Goal: Task Accomplishment & Management: Manage account settings

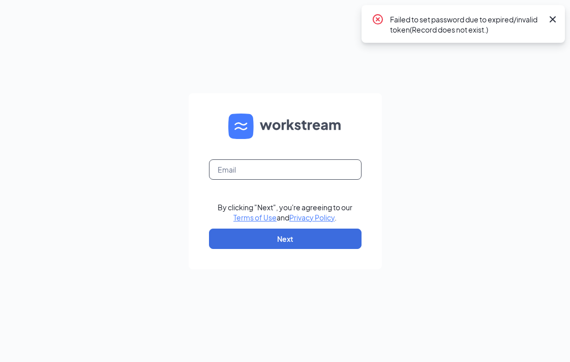
click at [239, 165] on input "text" at bounding box center [285, 169] width 153 height 20
type input "[EMAIL_ADDRESS][DOMAIN_NAME]"
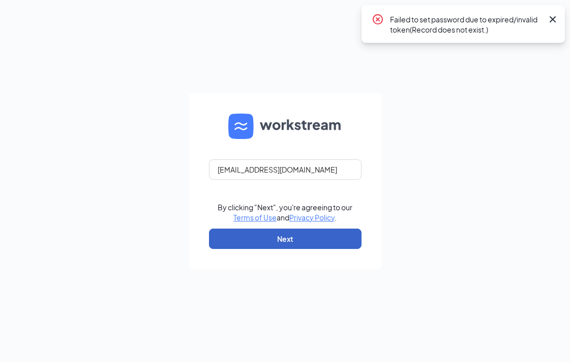
click at [312, 242] on button "Next" at bounding box center [285, 238] width 153 height 20
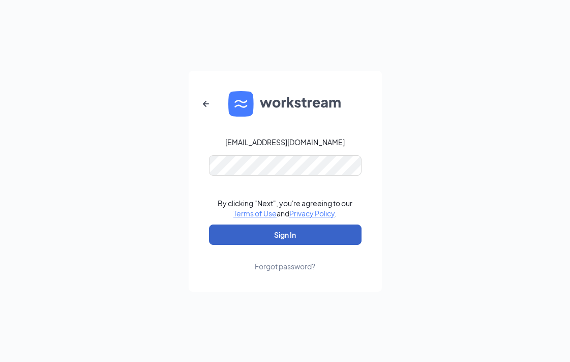
click at [320, 229] on button "Sign In" at bounding box center [285, 234] width 153 height 20
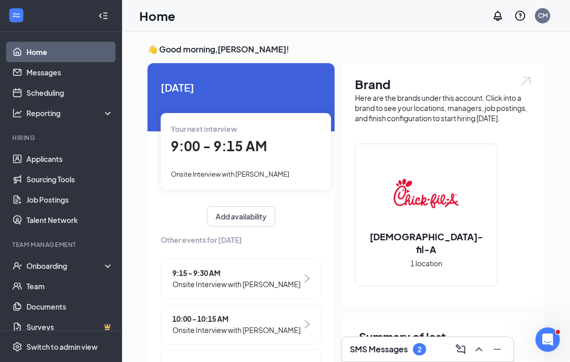
click at [397, 352] on h3 "SMS Messages" at bounding box center [379, 348] width 58 height 11
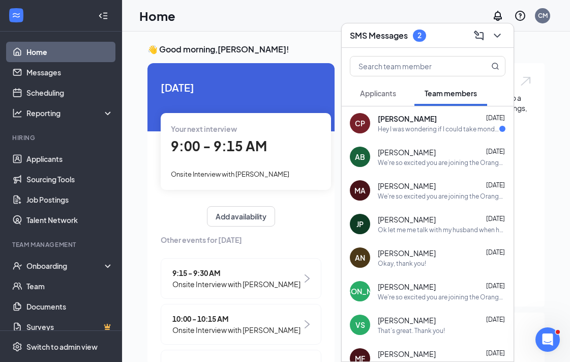
click at [387, 32] on h3 "SMS Messages" at bounding box center [379, 35] width 58 height 11
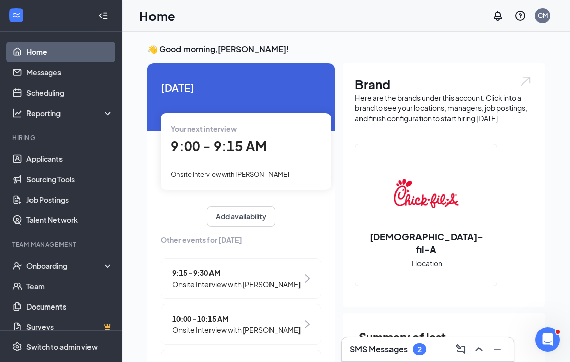
click at [273, 151] on div "9:00 - 9:15 AM" at bounding box center [246, 146] width 150 height 21
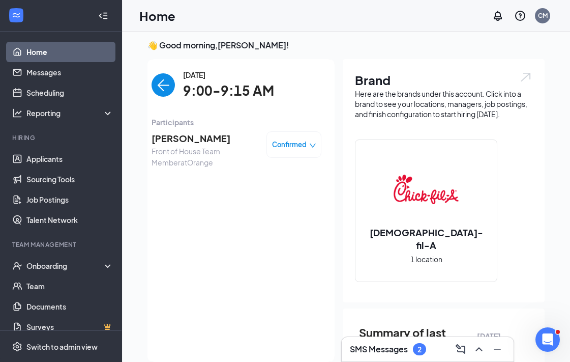
click at [197, 134] on span "[PERSON_NAME]" at bounding box center [205, 138] width 107 height 14
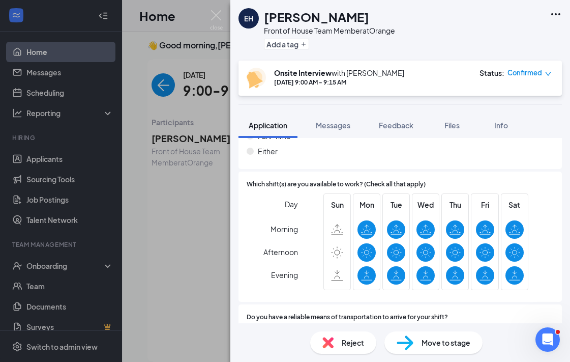
scroll to position [636, 0]
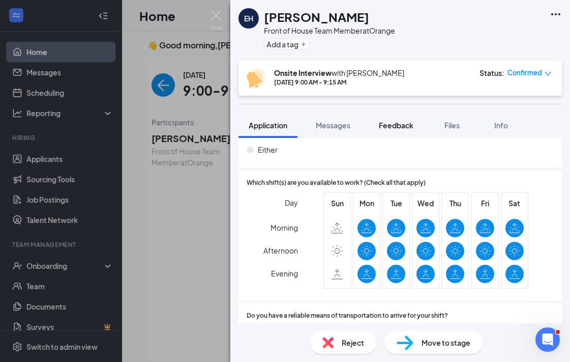
click at [398, 125] on span "Feedback" at bounding box center [396, 125] width 35 height 9
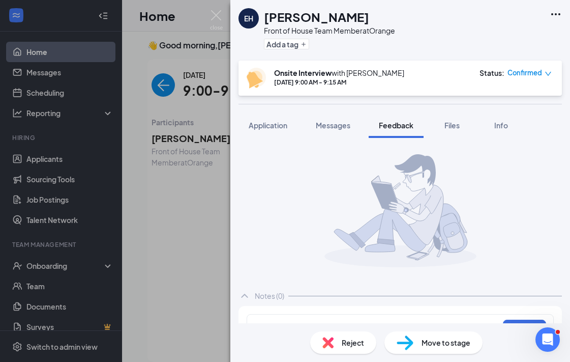
scroll to position [26, 0]
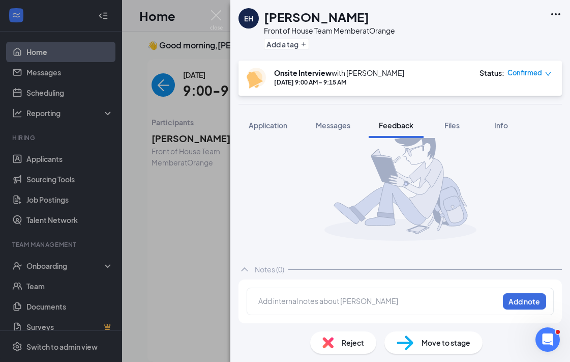
click at [345, 299] on div at bounding box center [379, 301] width 240 height 11
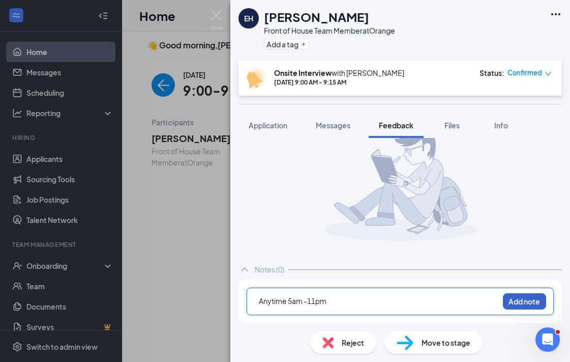
click at [526, 301] on button "Add note" at bounding box center [524, 301] width 43 height 16
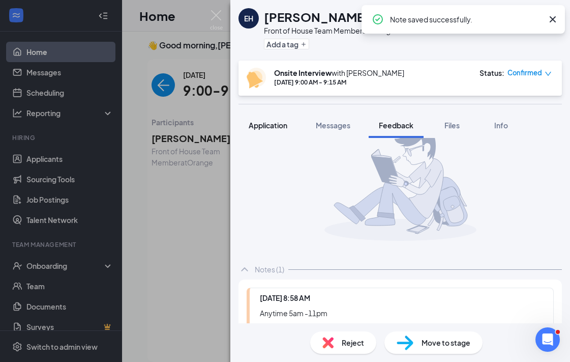
click at [265, 124] on span "Application" at bounding box center [268, 125] width 39 height 9
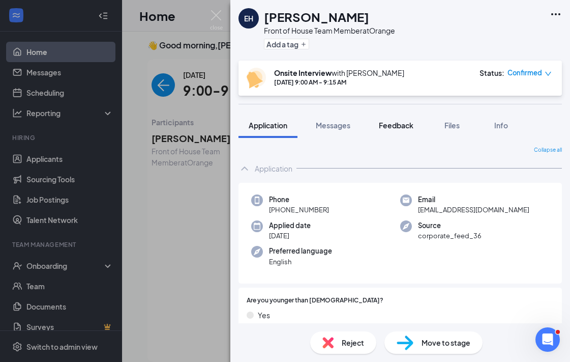
click at [392, 130] on div "Feedback" at bounding box center [396, 125] width 35 height 10
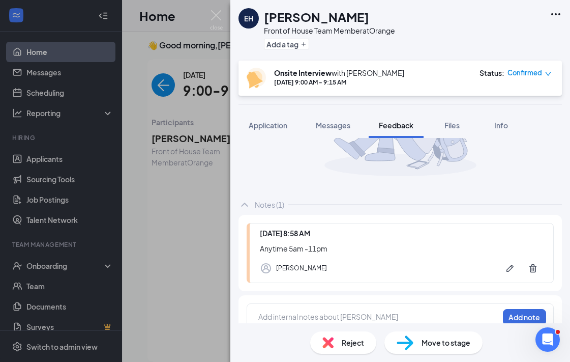
scroll to position [107, 0]
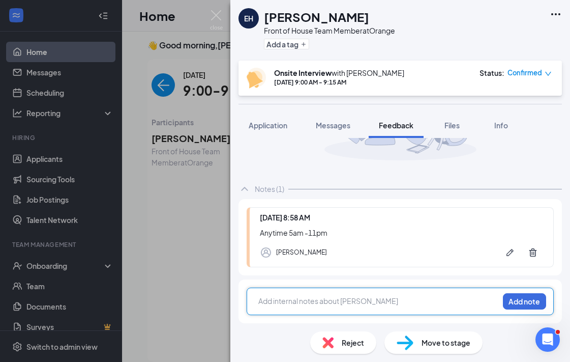
click at [327, 300] on div at bounding box center [379, 301] width 240 height 11
click at [519, 301] on button "Add note" at bounding box center [524, 301] width 43 height 16
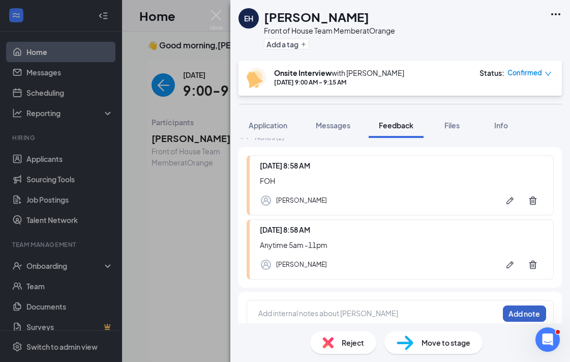
scroll to position [171, 0]
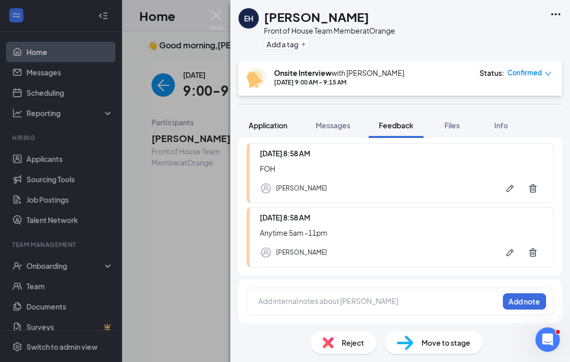
click at [280, 125] on span "Application" at bounding box center [268, 125] width 39 height 9
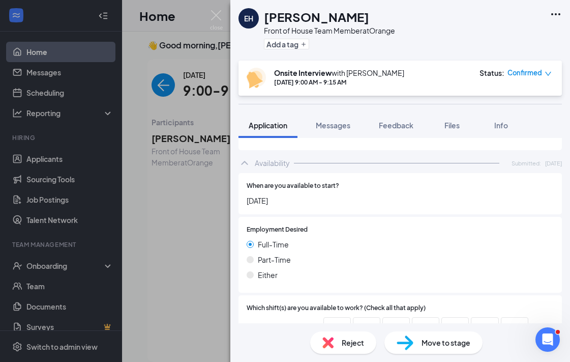
scroll to position [584, 0]
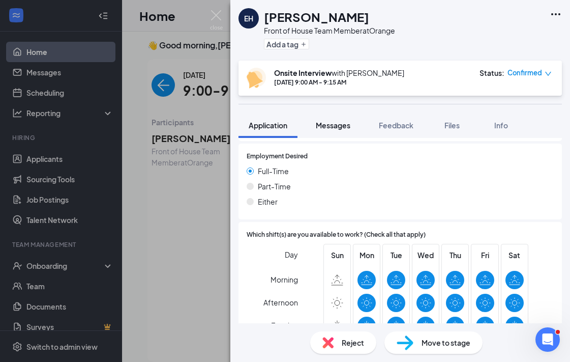
click at [342, 120] on div "Messages" at bounding box center [333, 125] width 35 height 10
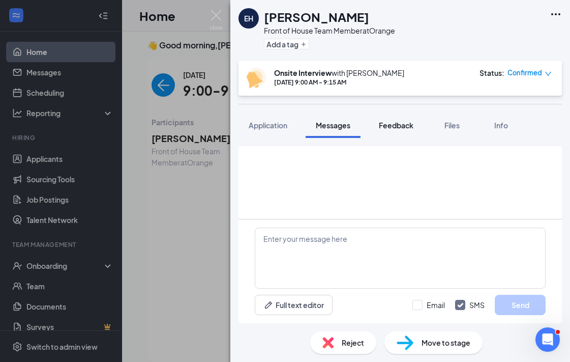
click at [389, 128] on span "Feedback" at bounding box center [396, 125] width 35 height 9
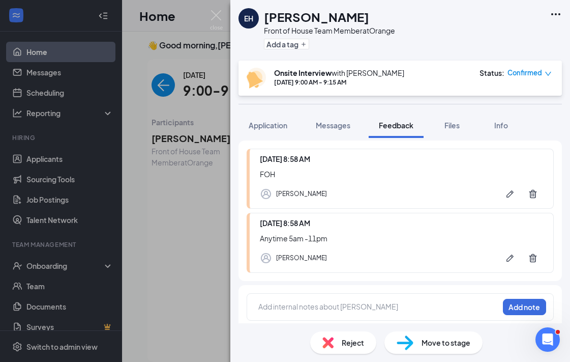
scroll to position [171, 0]
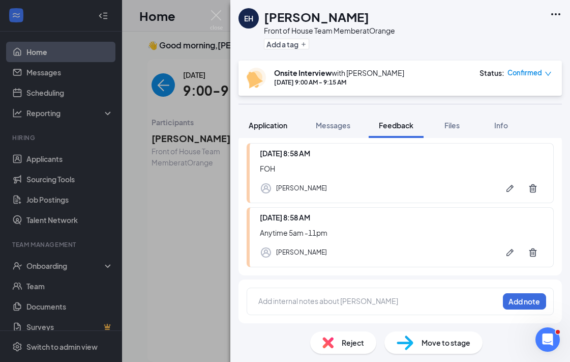
click at [279, 124] on span "Application" at bounding box center [268, 125] width 39 height 9
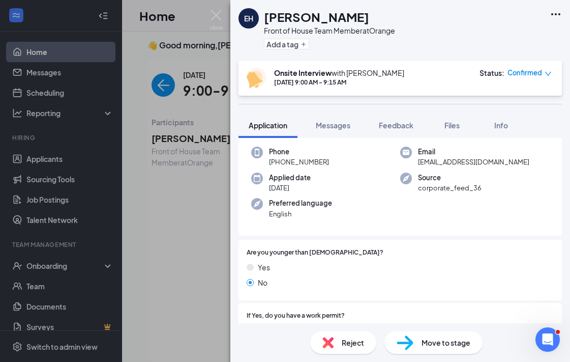
scroll to position [35, 0]
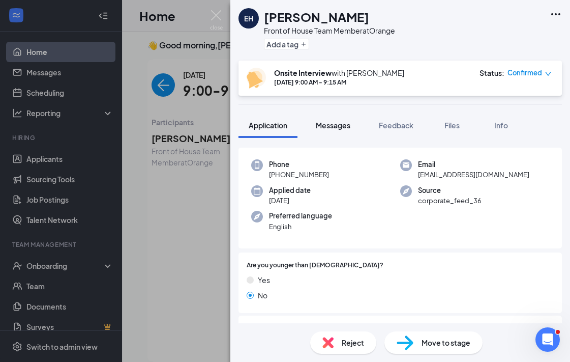
click at [336, 128] on span "Messages" at bounding box center [333, 125] width 35 height 9
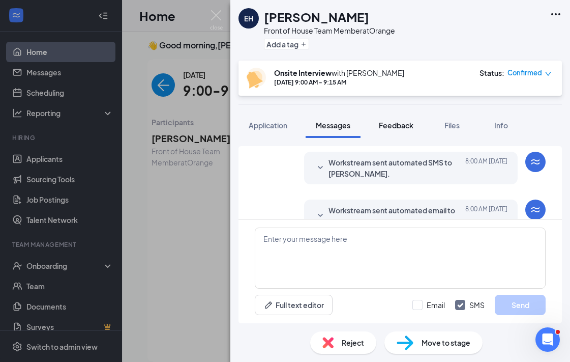
scroll to position [402, 0]
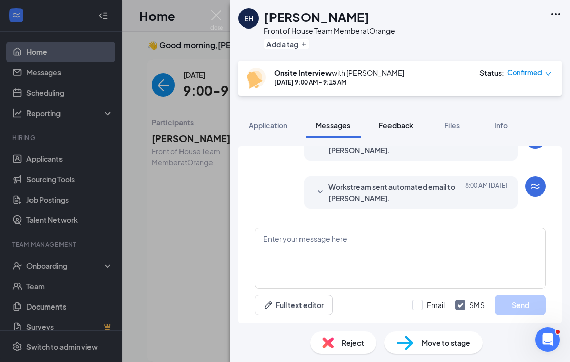
click at [402, 127] on span "Feedback" at bounding box center [396, 125] width 35 height 9
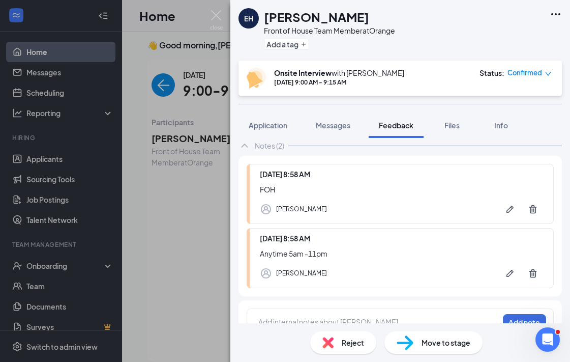
scroll to position [171, 0]
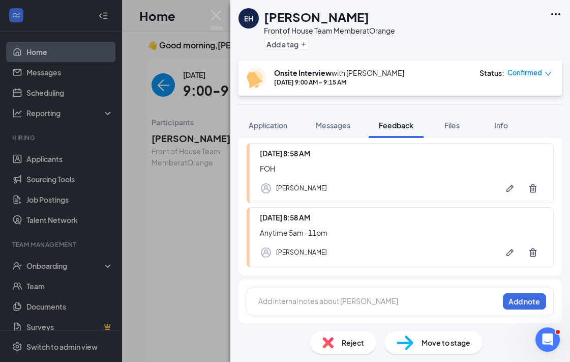
click at [372, 298] on div at bounding box center [379, 301] width 240 height 11
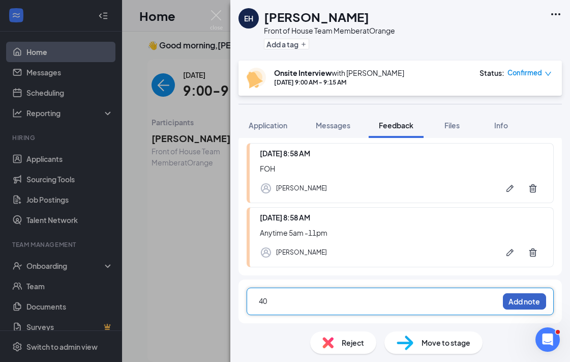
click at [525, 302] on button "Add note" at bounding box center [524, 301] width 43 height 16
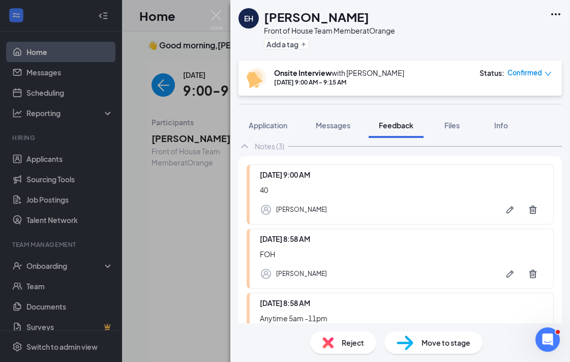
scroll to position [155, 0]
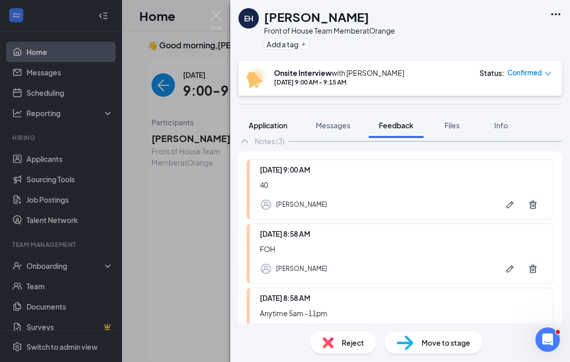
click at [285, 125] on span "Application" at bounding box center [268, 125] width 39 height 9
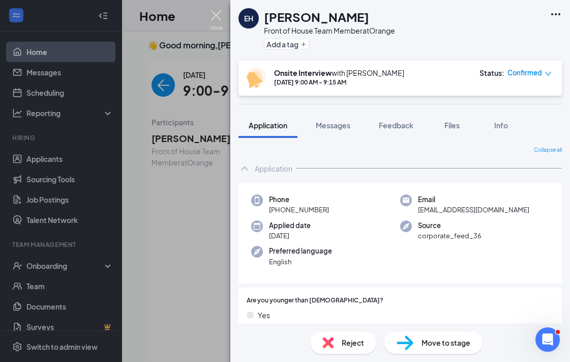
click at [218, 21] on img at bounding box center [216, 20] width 13 height 20
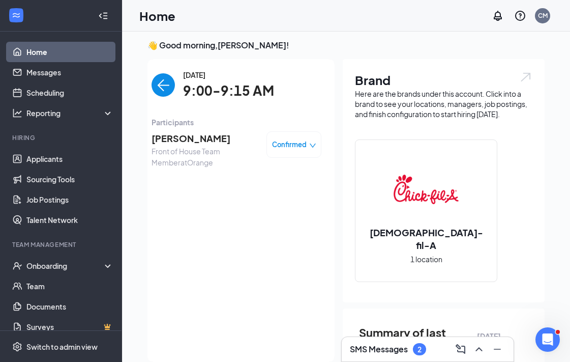
click at [166, 88] on img "back-button" at bounding box center [163, 84] width 23 height 23
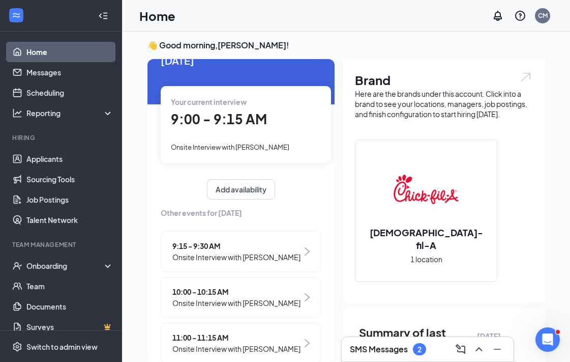
scroll to position [23, 0]
click at [280, 254] on span "Onsite Interview with [PERSON_NAME]" at bounding box center [237, 256] width 128 height 11
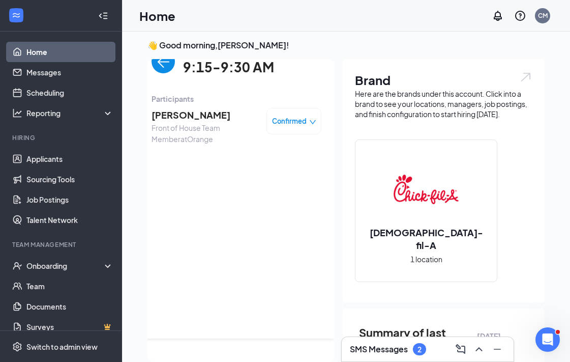
scroll to position [0, 0]
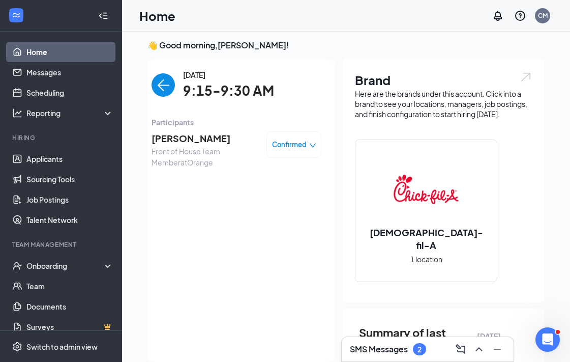
click at [198, 137] on span "Tristan Phillips" at bounding box center [205, 138] width 107 height 14
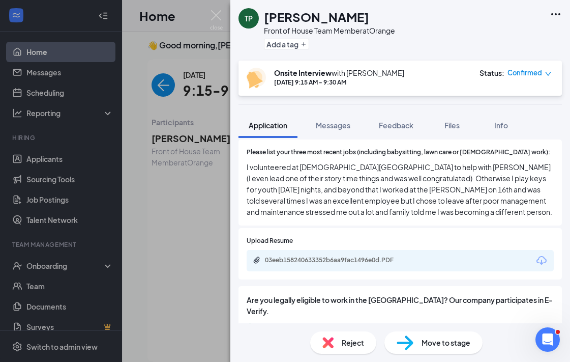
scroll to position [391, 0]
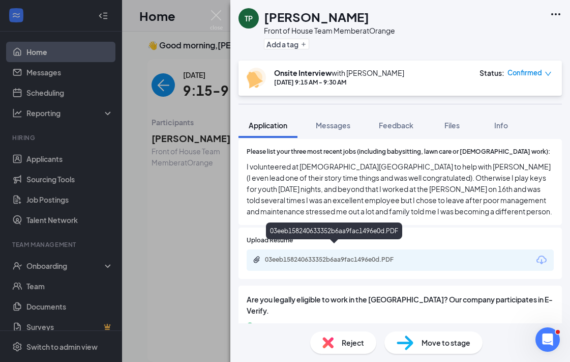
click at [396, 255] on div "03eeb158240633352b6aa9fac1496e0d.PDF" at bounding box center [336, 259] width 142 height 8
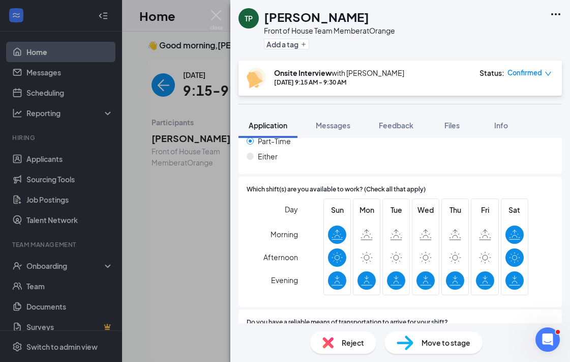
scroll to position [731, 0]
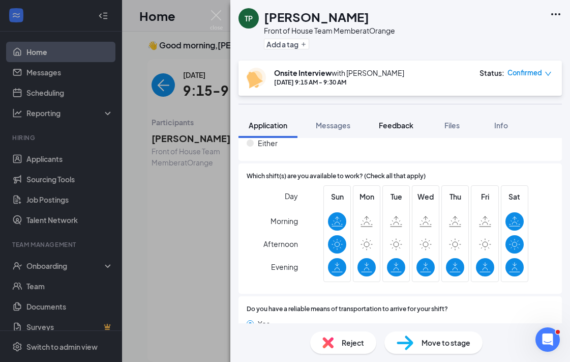
click at [400, 128] on span "Feedback" at bounding box center [396, 125] width 35 height 9
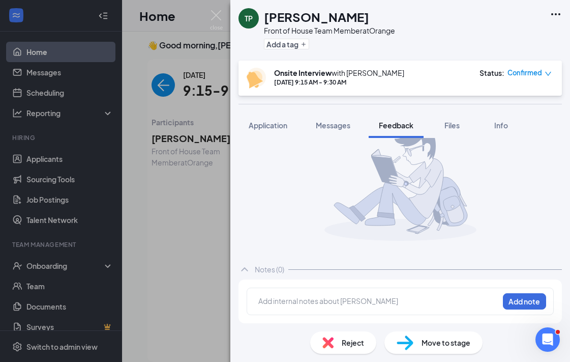
scroll to position [26, 0]
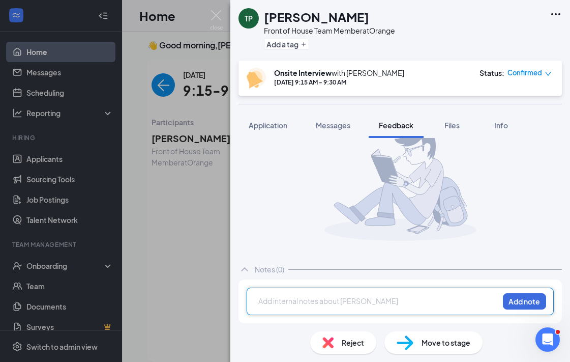
click at [374, 305] on div at bounding box center [379, 301] width 240 height 11
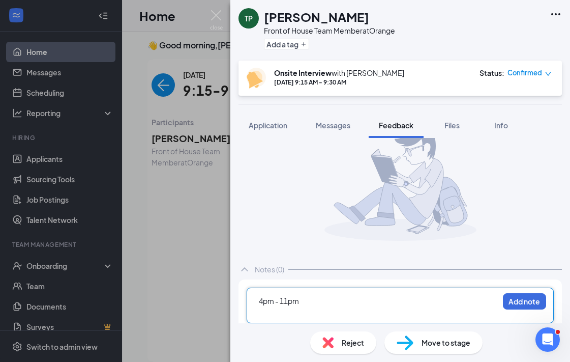
scroll to position [35, 0]
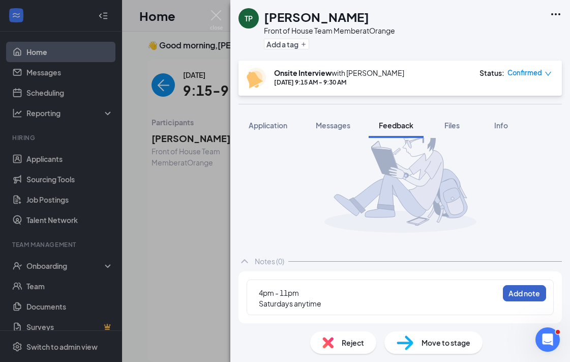
click at [535, 291] on button "Add note" at bounding box center [524, 293] width 43 height 16
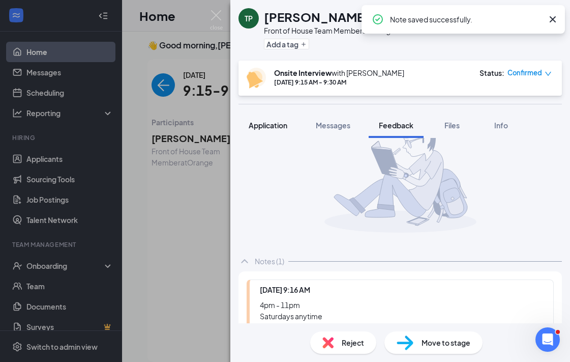
click at [276, 123] on span "Application" at bounding box center [268, 125] width 39 height 9
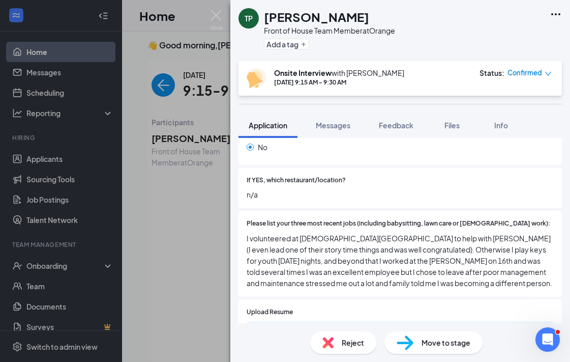
scroll to position [322, 0]
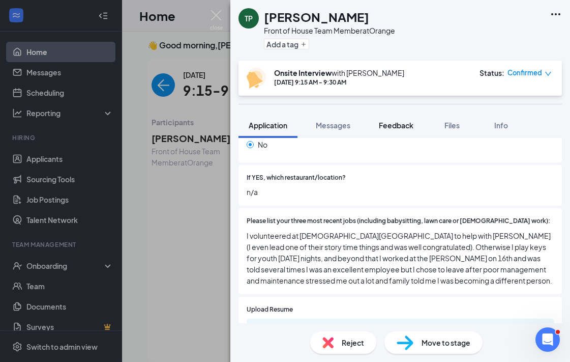
click at [405, 126] on span "Feedback" at bounding box center [396, 125] width 35 height 9
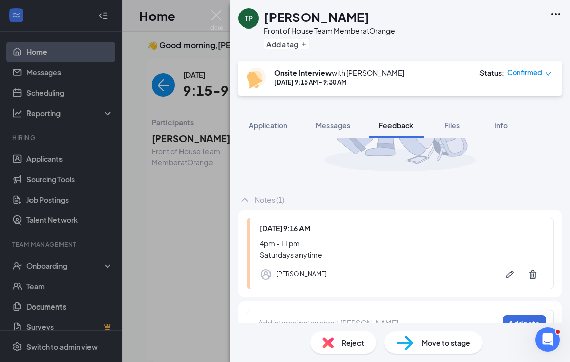
scroll to position [118, 0]
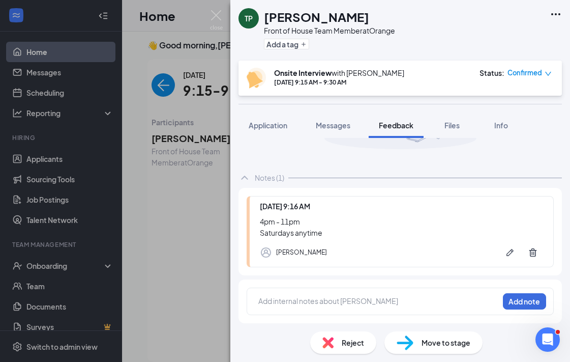
click at [345, 292] on div "Add internal notes about Tristan Phillips Add note" at bounding box center [400, 301] width 307 height 27
click at [345, 300] on div at bounding box center [379, 301] width 240 height 11
click at [528, 300] on button "Add note" at bounding box center [524, 301] width 43 height 16
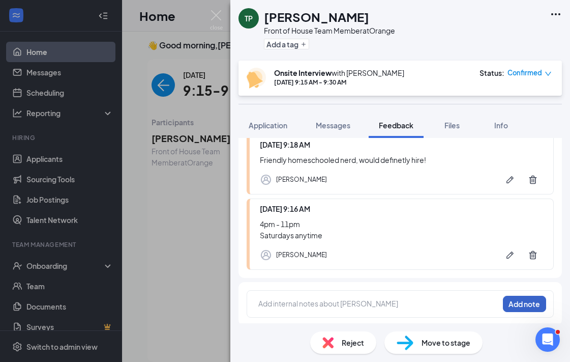
scroll to position [182, 0]
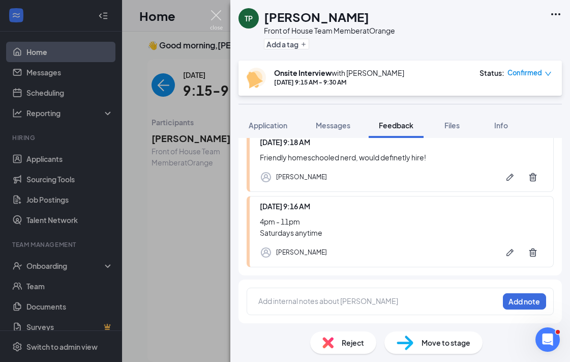
click at [211, 12] on img at bounding box center [216, 20] width 13 height 20
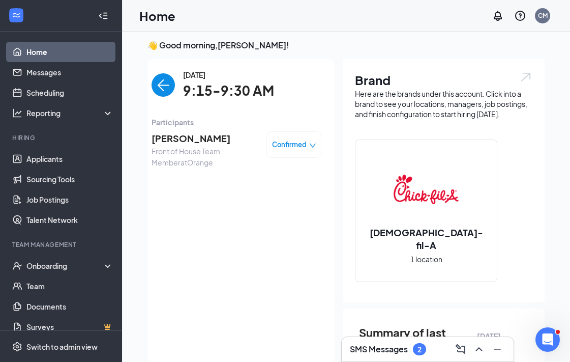
click at [168, 89] on img "back-button" at bounding box center [163, 84] width 23 height 23
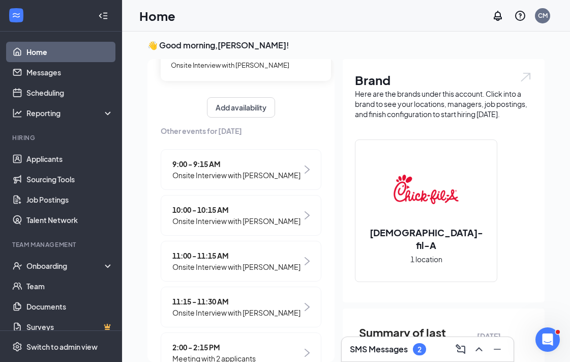
scroll to position [105, 0]
click at [279, 211] on span "10:00 - 10:15 AM" at bounding box center [237, 209] width 128 height 11
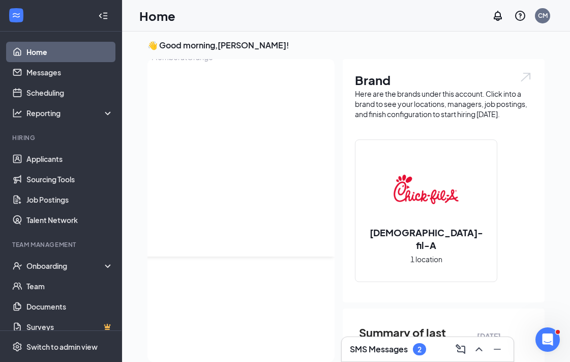
scroll to position [0, 0]
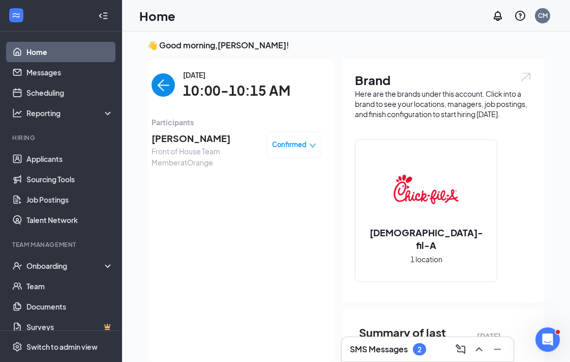
click at [198, 141] on span "altonika wallace" at bounding box center [205, 138] width 107 height 14
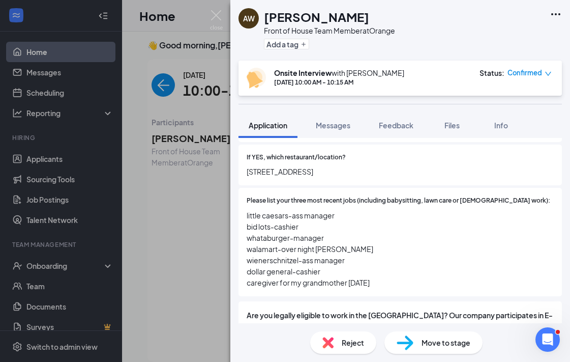
scroll to position [345, 0]
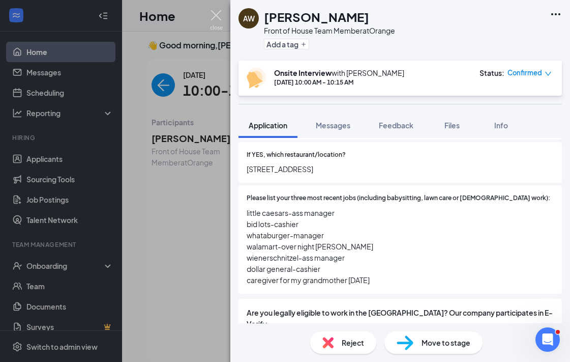
click at [215, 15] on img at bounding box center [216, 20] width 13 height 20
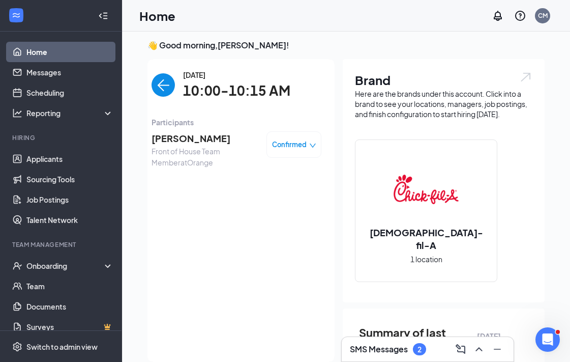
click at [162, 80] on img "back-button" at bounding box center [163, 84] width 23 height 23
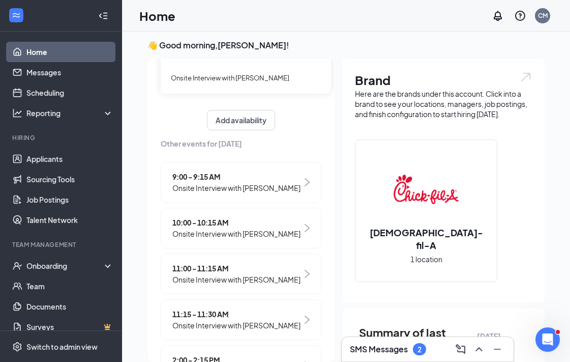
scroll to position [144, 0]
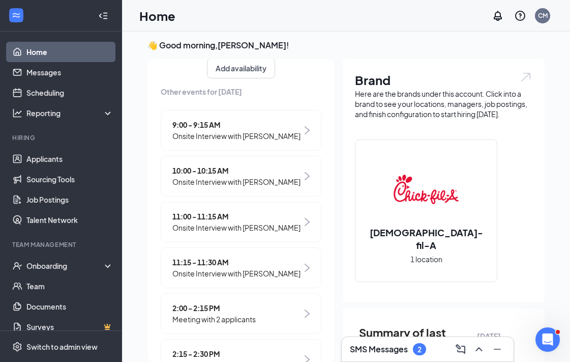
click at [273, 127] on span "9:00 - 9:15 AM" at bounding box center [237, 124] width 128 height 11
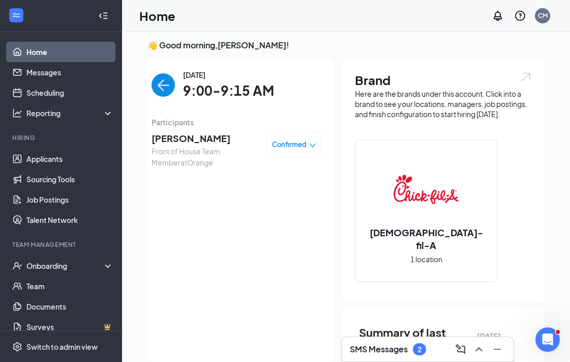
click at [197, 137] on span "[PERSON_NAME]" at bounding box center [205, 138] width 107 height 14
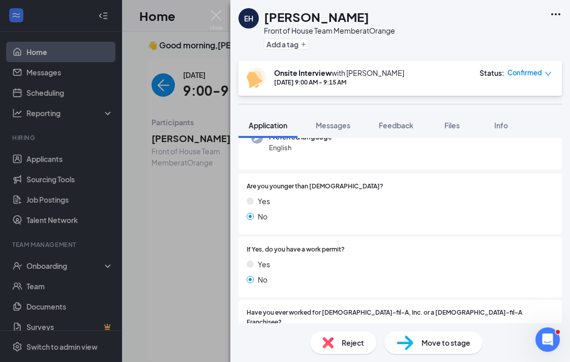
scroll to position [117, 0]
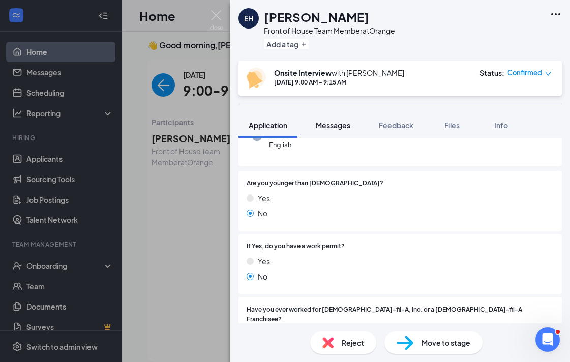
click at [337, 127] on span "Messages" at bounding box center [333, 125] width 35 height 9
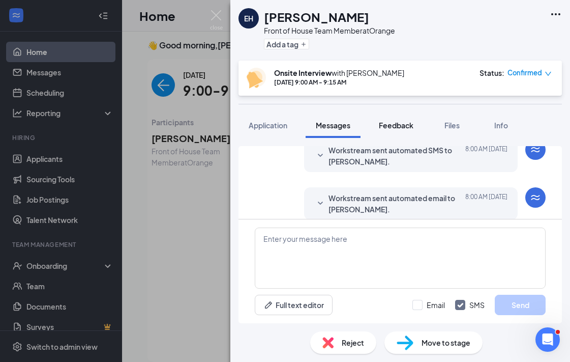
scroll to position [402, 0]
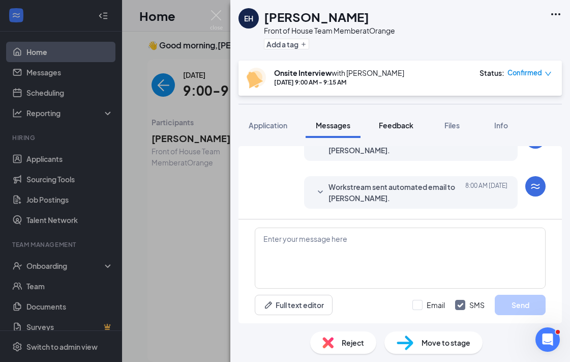
click at [407, 123] on span "Feedback" at bounding box center [396, 125] width 35 height 9
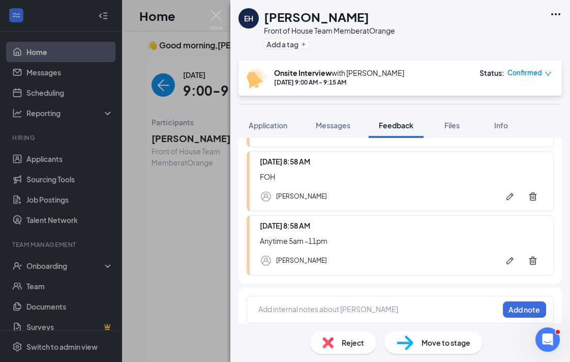
scroll to position [235, 0]
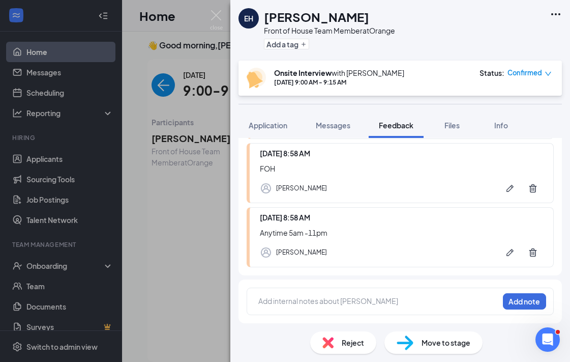
click at [359, 293] on div "Add internal notes about Elizabeth Holland Add note" at bounding box center [400, 301] width 307 height 27
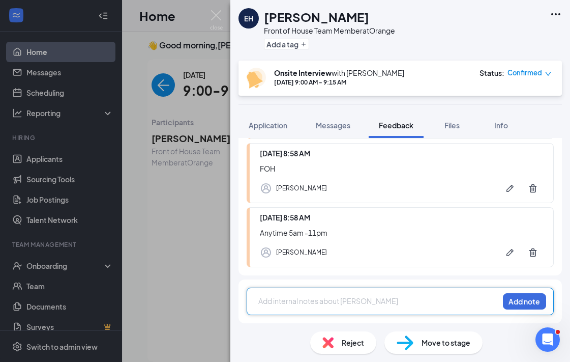
click at [358, 300] on div at bounding box center [379, 301] width 240 height 11
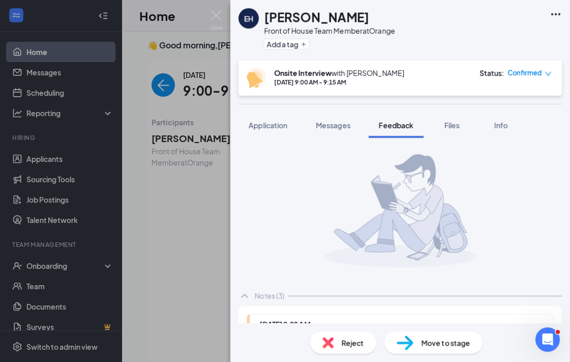
scroll to position [235, 0]
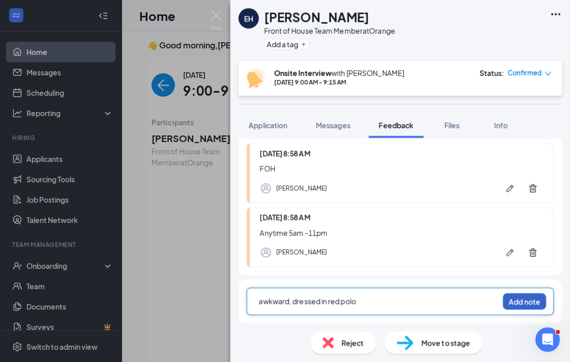
click at [528, 301] on button "Add note" at bounding box center [524, 301] width 43 height 16
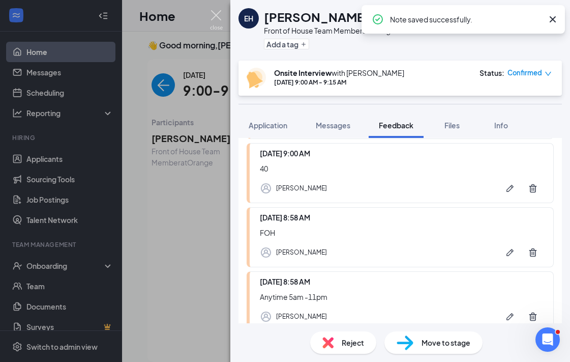
click at [215, 16] on img at bounding box center [216, 20] width 13 height 20
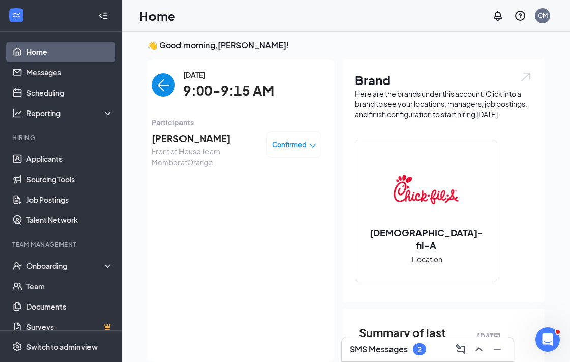
click at [161, 82] on img "back-button" at bounding box center [163, 84] width 23 height 23
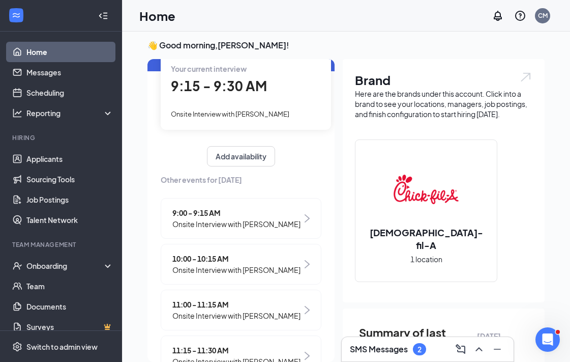
scroll to position [60, 0]
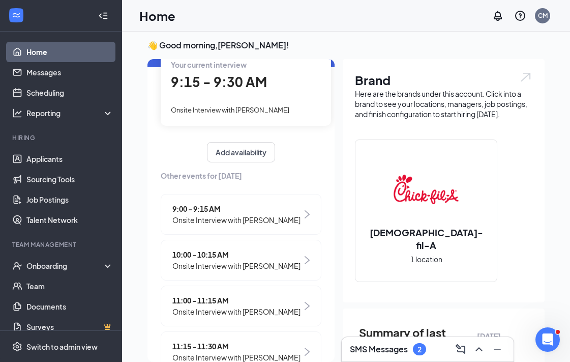
click at [409, 347] on div "SMS Messages 2" at bounding box center [388, 349] width 76 height 12
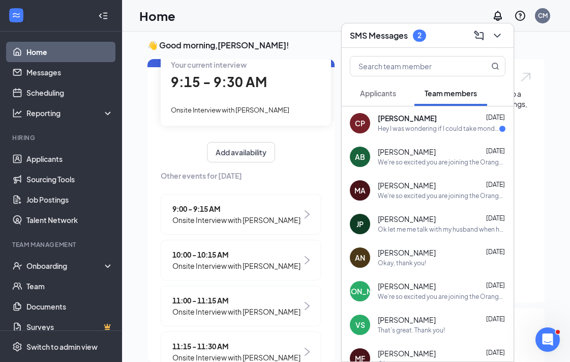
click at [415, 120] on span "[PERSON_NAME]" at bounding box center [407, 118] width 59 height 10
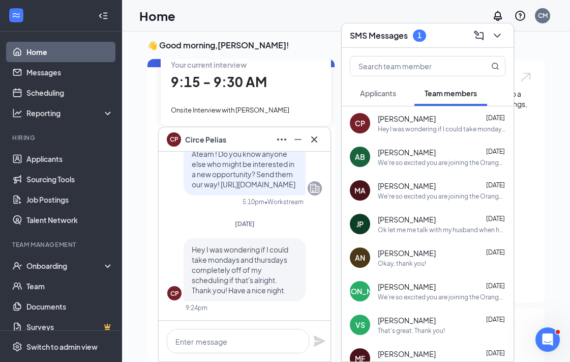
click at [392, 96] on span "Applicants" at bounding box center [378, 93] width 36 height 9
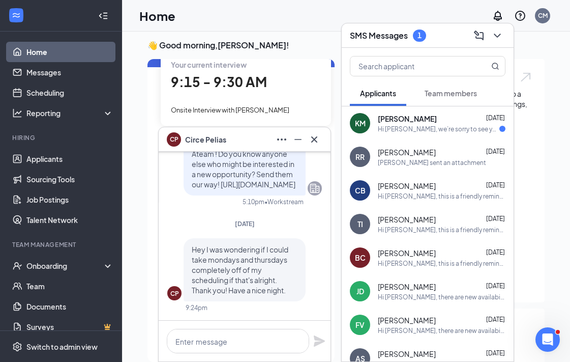
click at [406, 132] on div "Hi [PERSON_NAME], we’re sorry to see you go! Your meeting with [DEMOGRAPHIC_DAT…" at bounding box center [439, 129] width 122 height 9
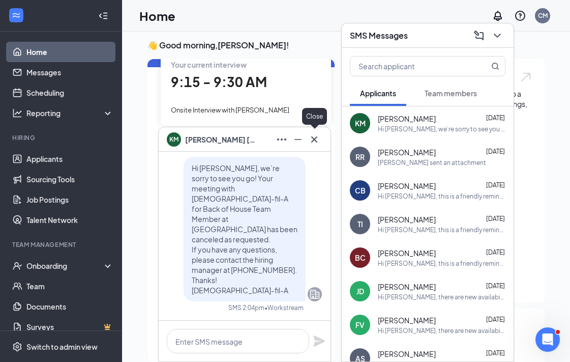
click at [319, 137] on icon "Cross" at bounding box center [314, 139] width 12 height 12
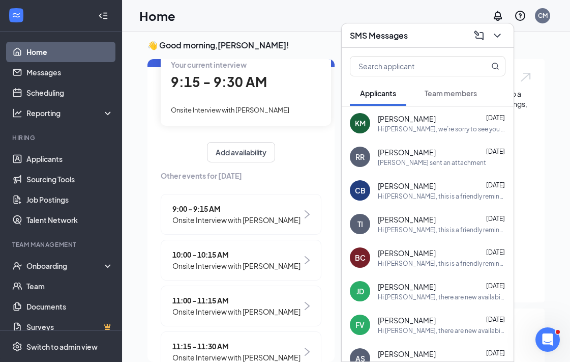
click at [447, 95] on span "Team members" at bounding box center [451, 93] width 52 height 9
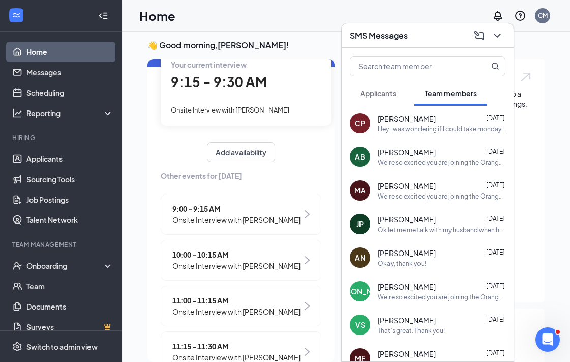
click at [447, 124] on div "[PERSON_NAME] [DATE] Hey I was wondering if I could take mondays and thursdays …" at bounding box center [442, 123] width 128 height 20
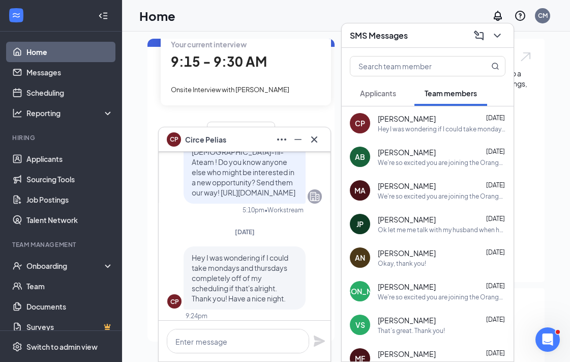
scroll to position [0, 0]
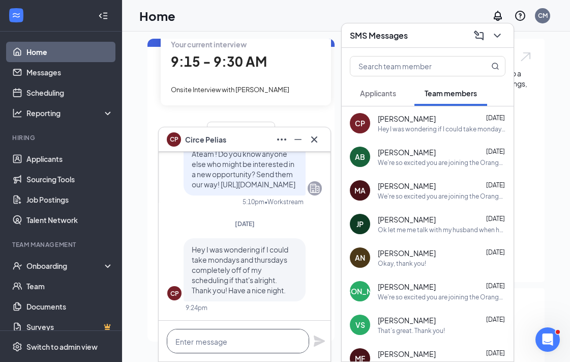
click at [263, 342] on textarea at bounding box center [238, 341] width 142 height 24
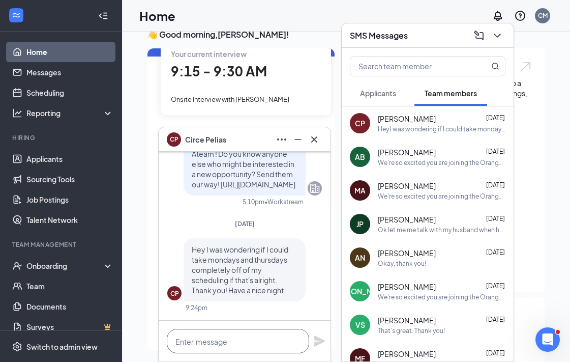
click at [268, 340] on textarea at bounding box center [238, 341] width 142 height 24
click at [319, 141] on icon "Cross" at bounding box center [314, 139] width 12 height 12
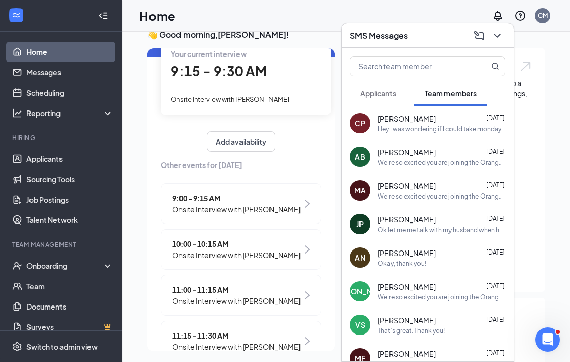
click at [415, 38] on div "SMS Messages" at bounding box center [428, 35] width 156 height 16
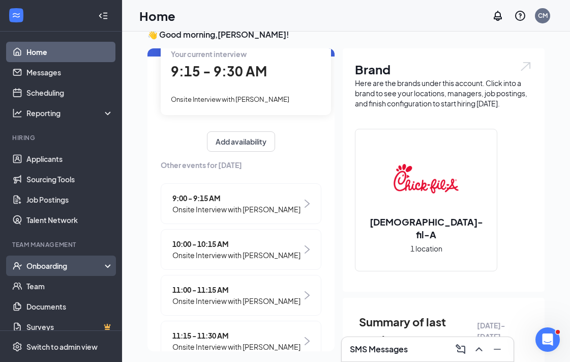
click at [92, 261] on div "Onboarding" at bounding box center [65, 266] width 78 height 10
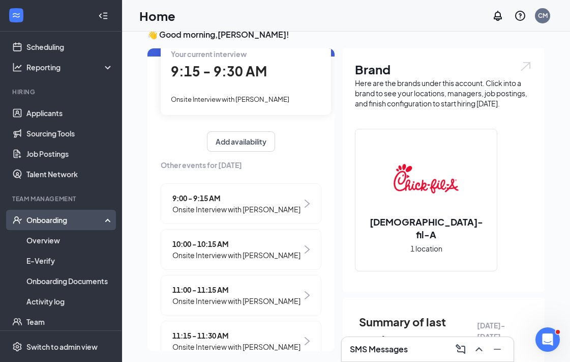
click at [85, 222] on div "Onboarding" at bounding box center [65, 220] width 78 height 10
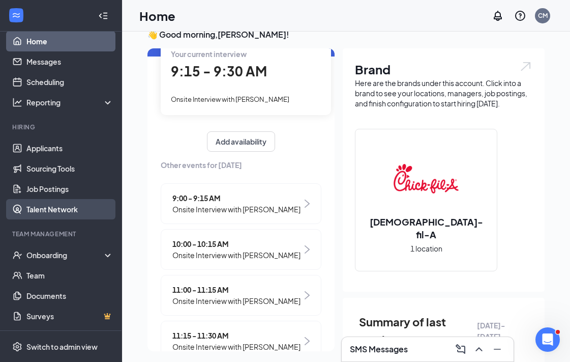
scroll to position [33, 0]
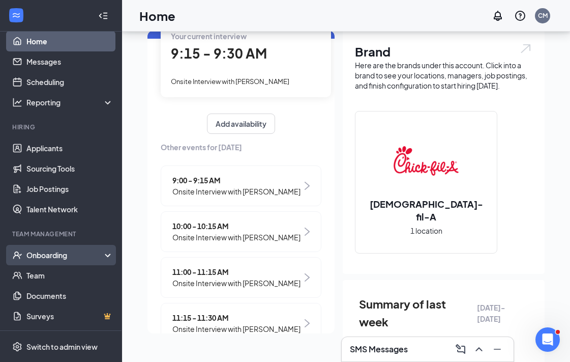
click at [91, 256] on div "Onboarding" at bounding box center [65, 255] width 78 height 10
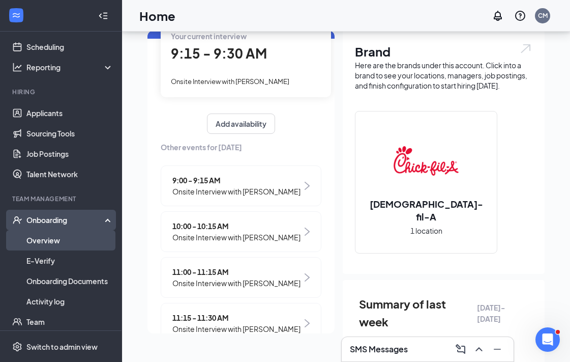
click at [84, 242] on link "Overview" at bounding box center [69, 240] width 87 height 20
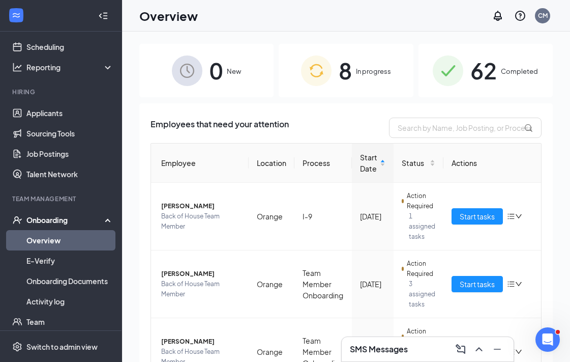
click at [332, 79] on div "8 In progress" at bounding box center [346, 70] width 134 height 53
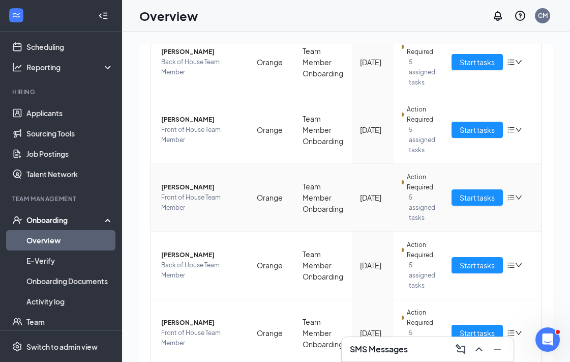
scroll to position [290, 0]
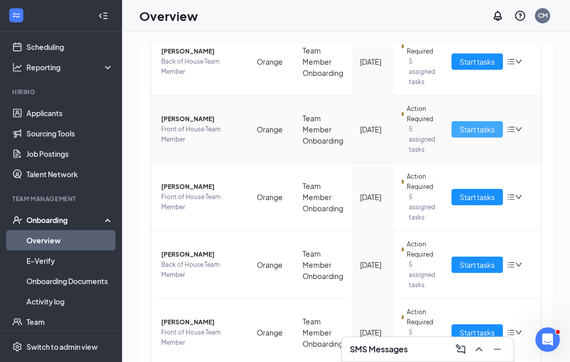
click at [490, 128] on span "Start tasks" at bounding box center [477, 129] width 35 height 11
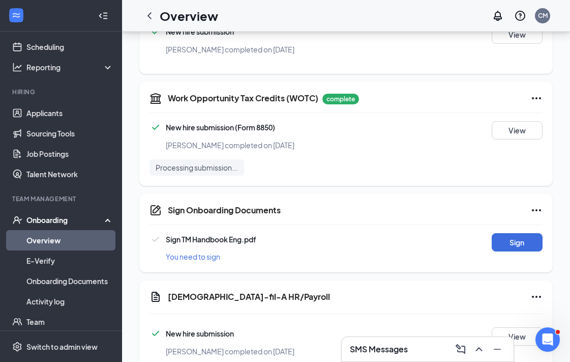
scroll to position [404, 0]
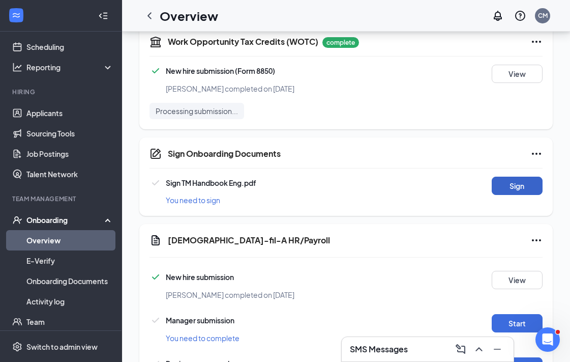
click at [525, 181] on button "Sign" at bounding box center [517, 186] width 51 height 18
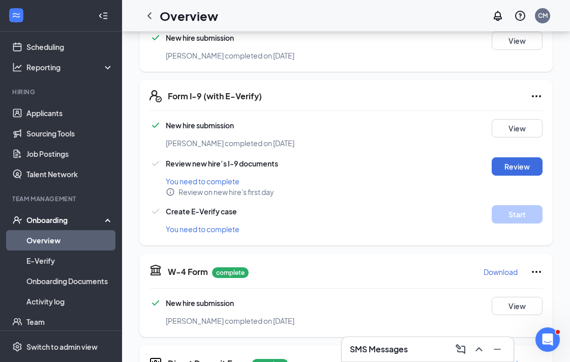
scroll to position [196, 0]
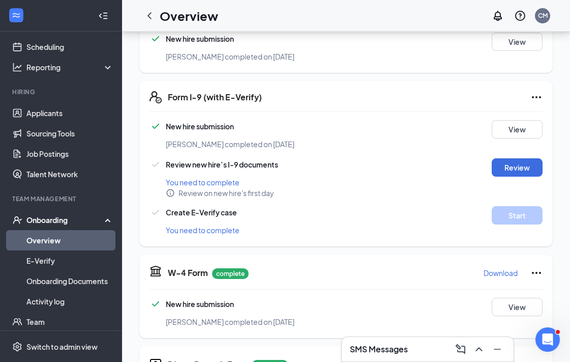
click at [526, 118] on div "Form I-9 (with E-Verify) New hire submission [PERSON_NAME] completed on [DATE] …" at bounding box center [346, 163] width 414 height 165
click at [526, 123] on button "View" at bounding box center [517, 129] width 51 height 18
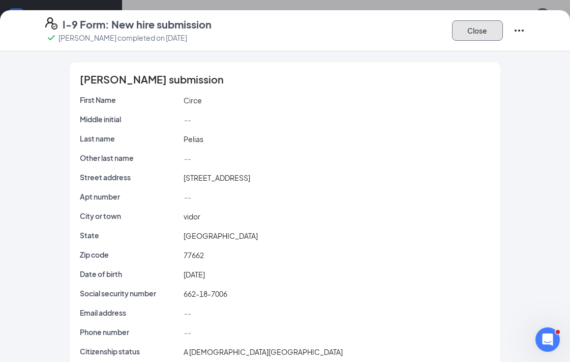
click at [485, 28] on button "Close" at bounding box center [477, 30] width 51 height 20
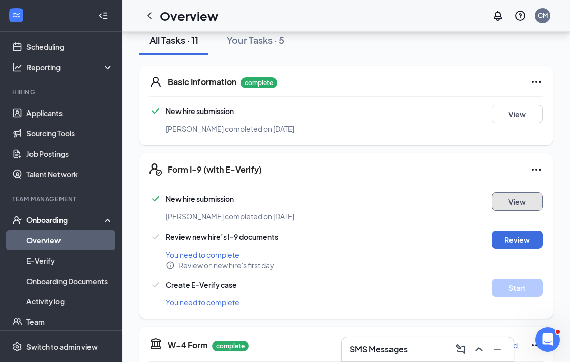
scroll to position [121, 0]
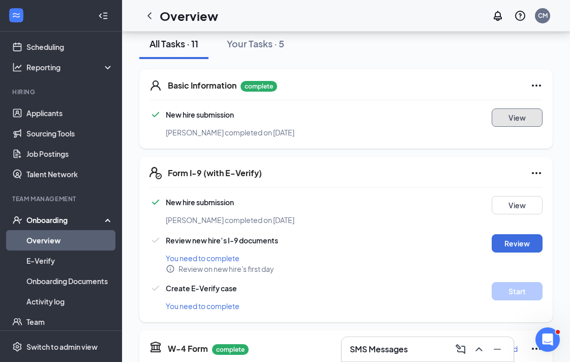
click at [513, 116] on button "View" at bounding box center [517, 117] width 51 height 18
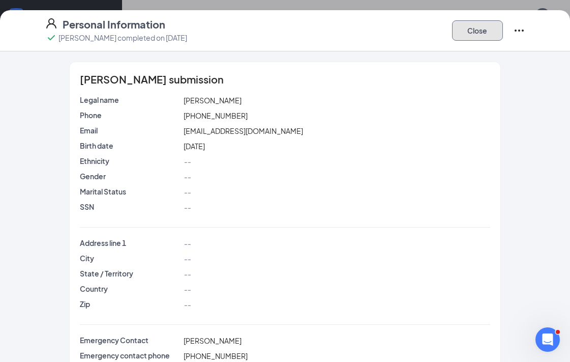
click at [485, 24] on button "Close" at bounding box center [477, 30] width 51 height 20
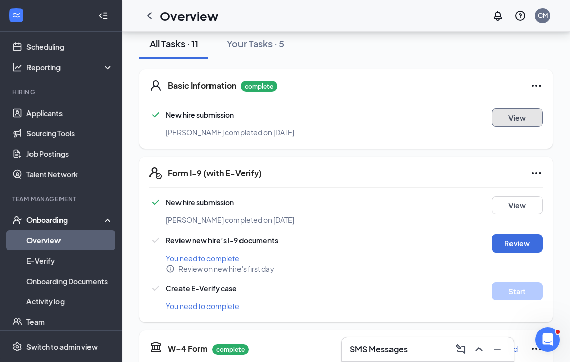
scroll to position [19, 0]
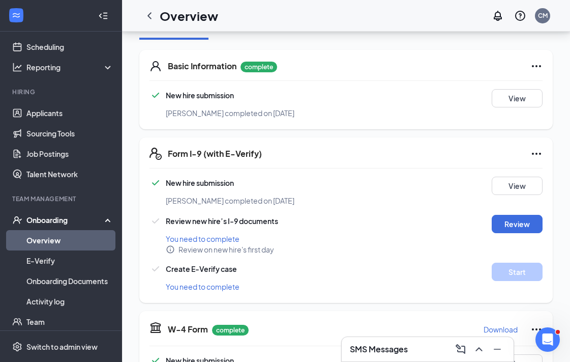
click at [537, 152] on icon "Ellipses" at bounding box center [537, 154] width 12 height 12
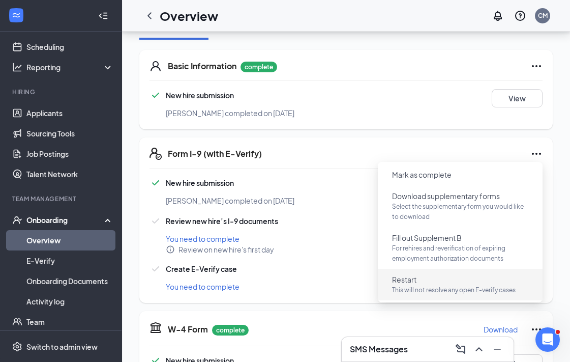
click at [451, 285] on p "This will not resolve any open E-verify cases" at bounding box center [460, 290] width 136 height 10
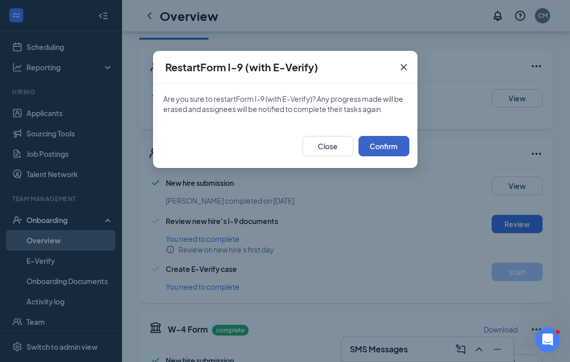
click at [396, 146] on button "Confirm" at bounding box center [384, 146] width 51 height 20
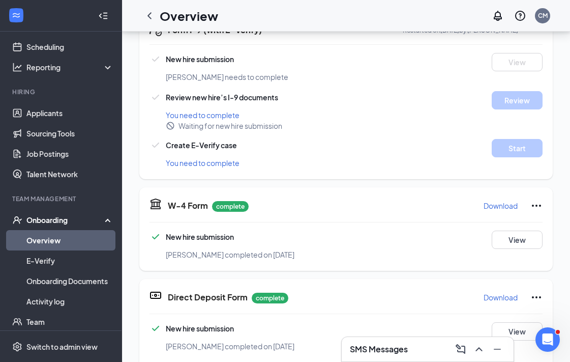
scroll to position [147, 0]
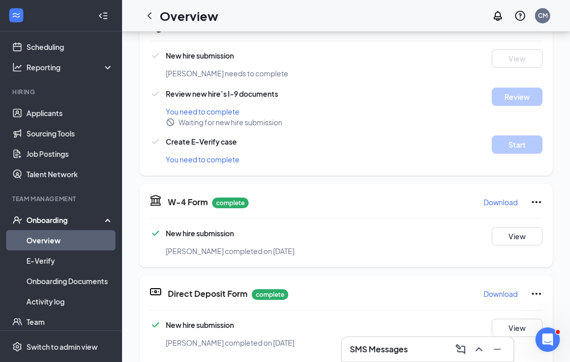
click at [542, 199] on icon "Ellipses" at bounding box center [537, 202] width 12 height 12
click at [527, 224] on span "Restart" at bounding box center [517, 223] width 24 height 10
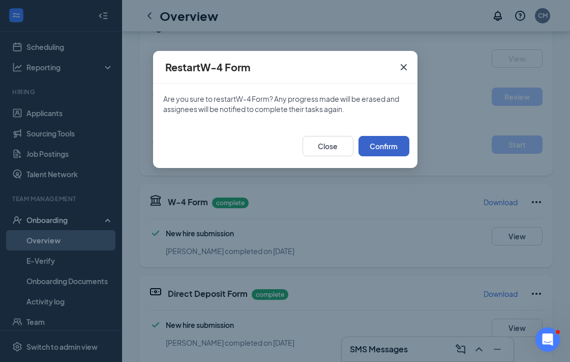
click at [407, 148] on button "Confirm" at bounding box center [384, 146] width 51 height 20
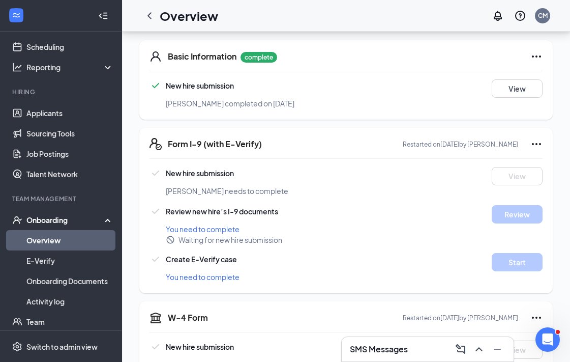
scroll to position [0, 0]
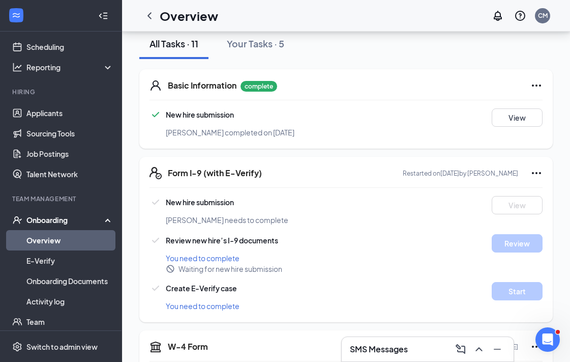
click at [539, 85] on icon "Ellipses" at bounding box center [537, 85] width 12 height 12
click at [471, 104] on div "Basic Information complete New hire submission [PERSON_NAME] completed on [DATE…" at bounding box center [346, 108] width 414 height 79
click at [407, 353] on h3 "SMS Messages" at bounding box center [379, 348] width 58 height 11
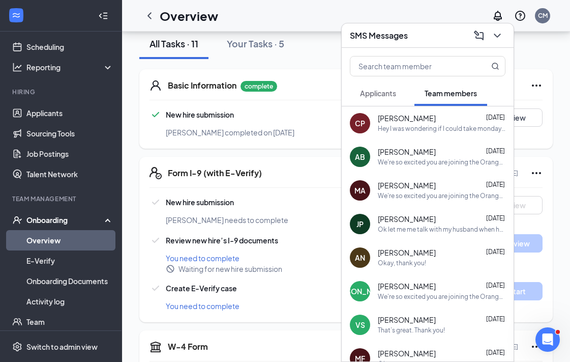
click at [402, 126] on div "Hey I was wondering if I could take mondays and thursdays completely off of my …" at bounding box center [442, 129] width 128 height 9
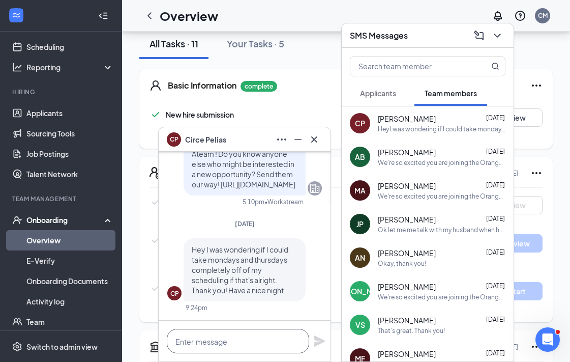
click at [237, 339] on textarea at bounding box center [238, 341] width 142 height 24
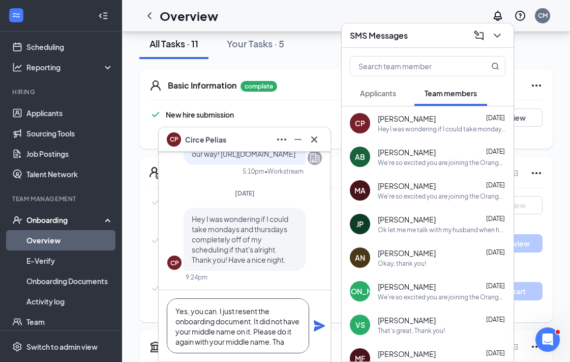
scroll to position [10, 0]
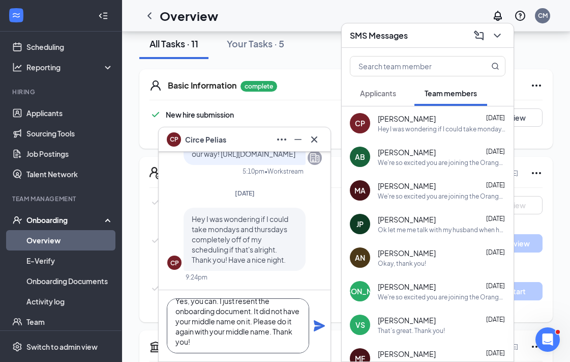
type textarea "Yes, you can. I just resent the onboarding document. It did not have your middl…"
click at [318, 322] on icon "Plane" at bounding box center [319, 325] width 11 height 11
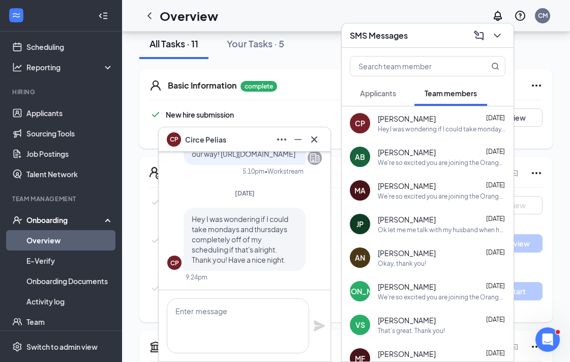
scroll to position [0, 0]
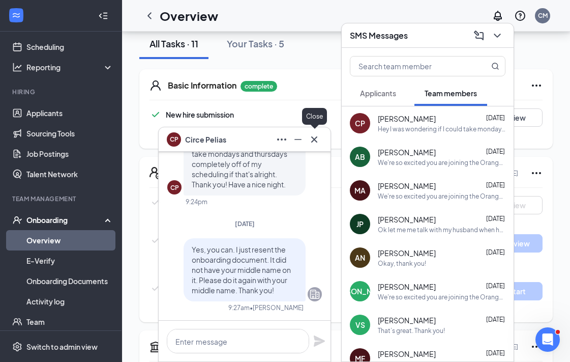
click at [319, 138] on icon "Cross" at bounding box center [314, 139] width 12 height 12
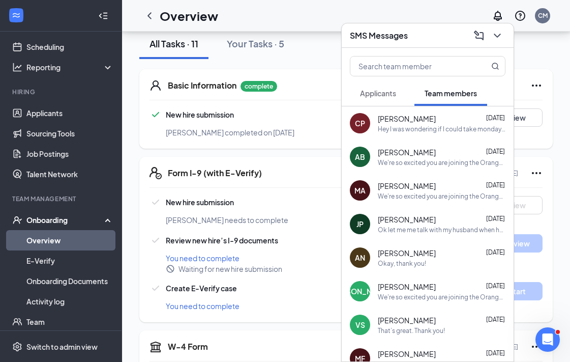
click at [415, 34] on div "SMS Messages" at bounding box center [428, 35] width 156 height 16
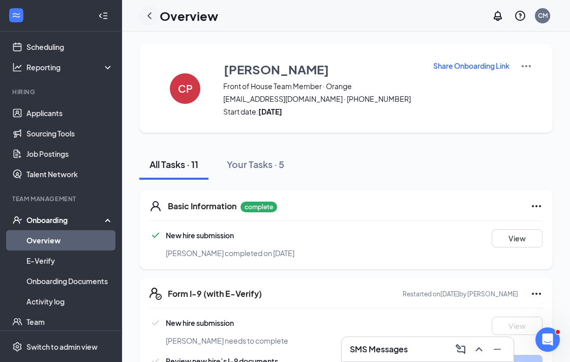
click at [151, 14] on icon "ChevronLeft" at bounding box center [150, 16] width 12 height 12
